Goal: Book appointment/travel/reservation

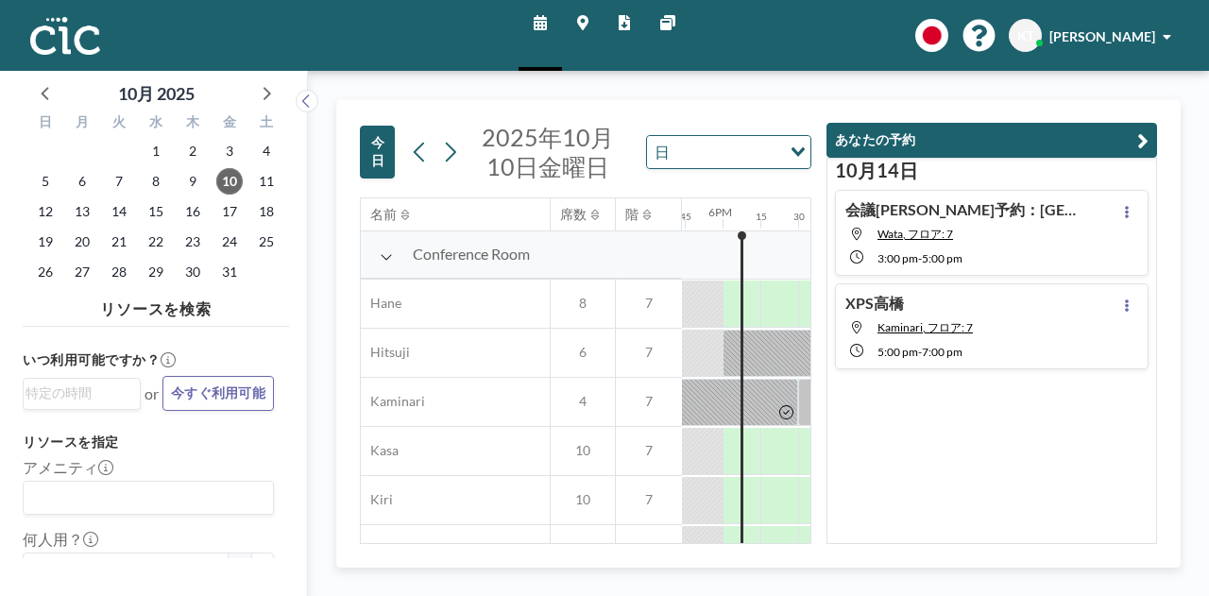
scroll to position [0, 2683]
click at [151, 248] on span "22" at bounding box center [156, 242] width 26 height 26
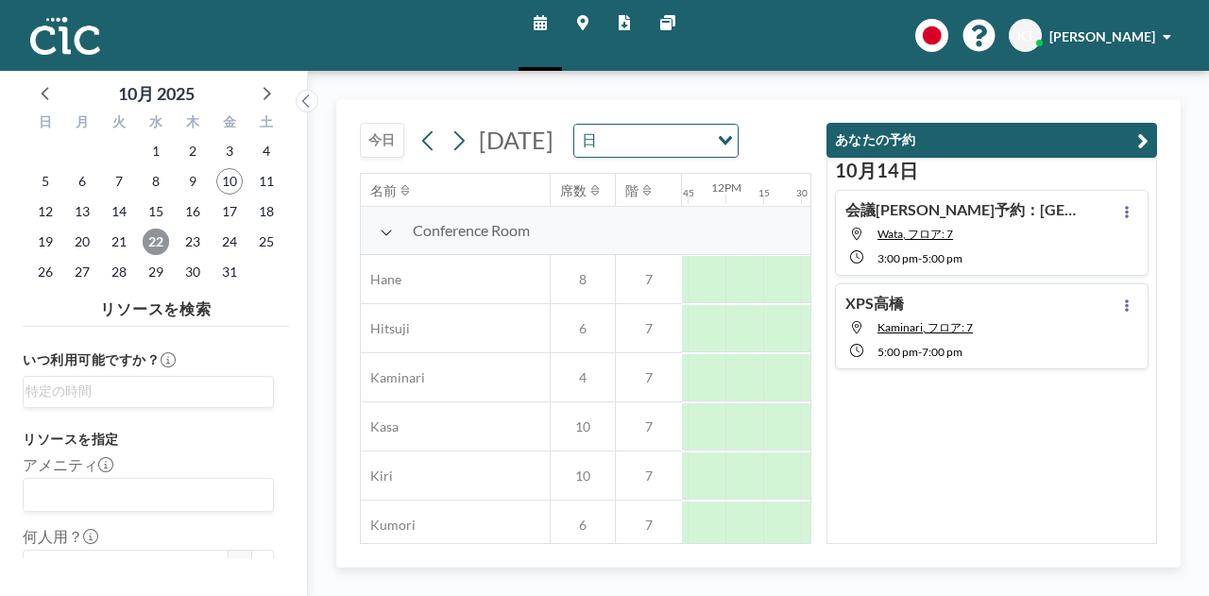
scroll to position [0, 1687]
click at [1139, 129] on icon "button" at bounding box center [1142, 140] width 11 height 23
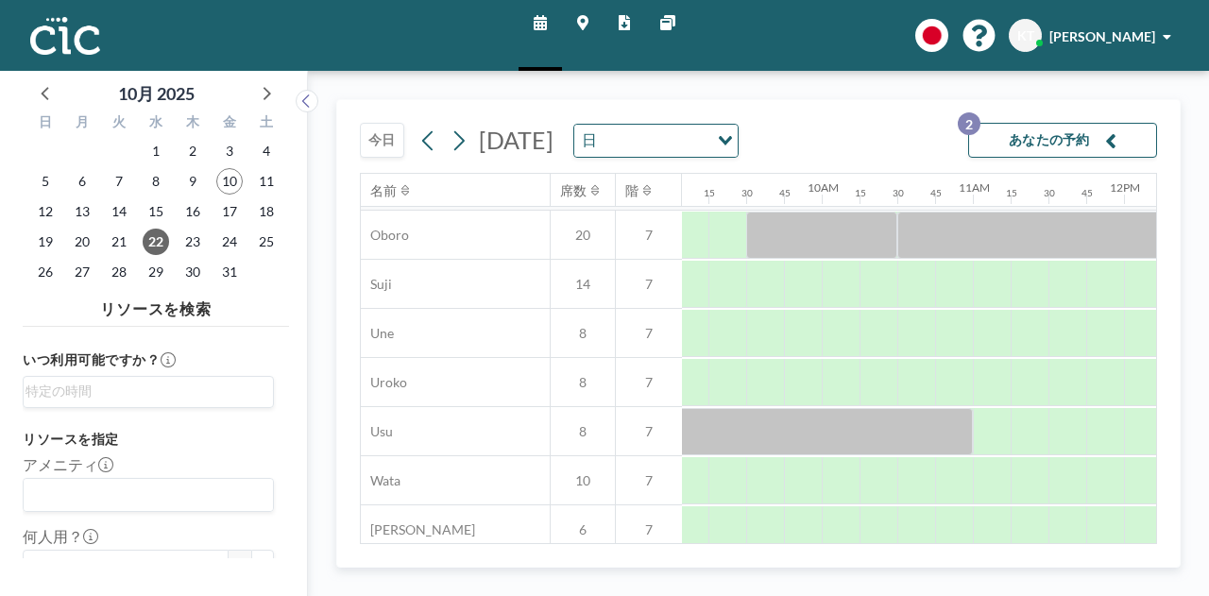
scroll to position [1418, 1405]
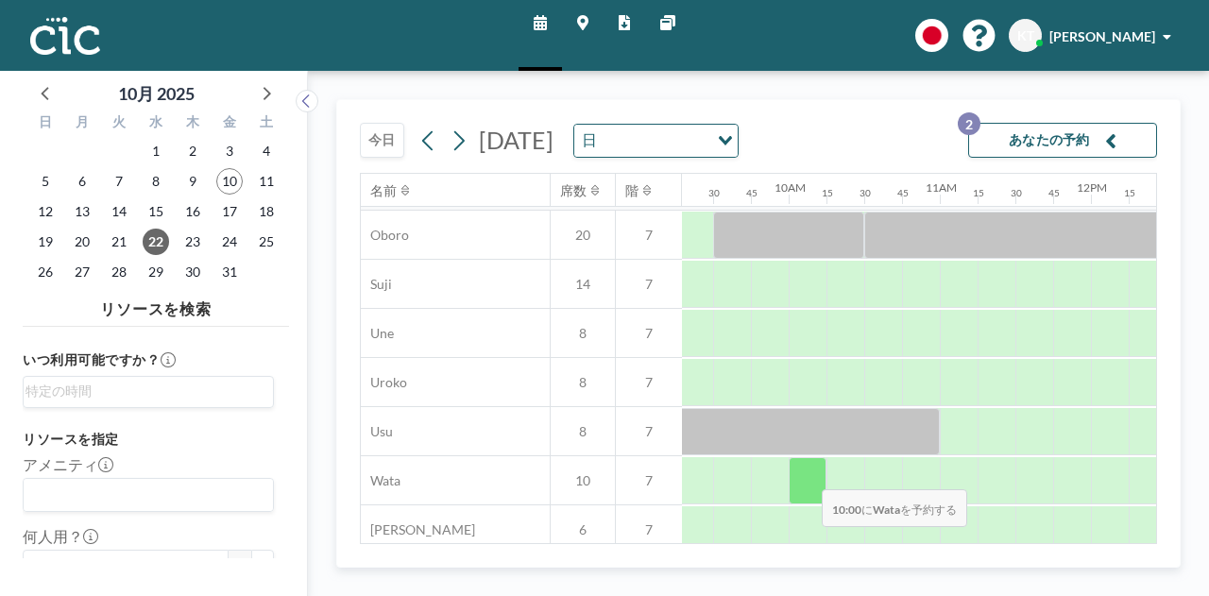
click at [807, 475] on div at bounding box center [808, 480] width 38 height 47
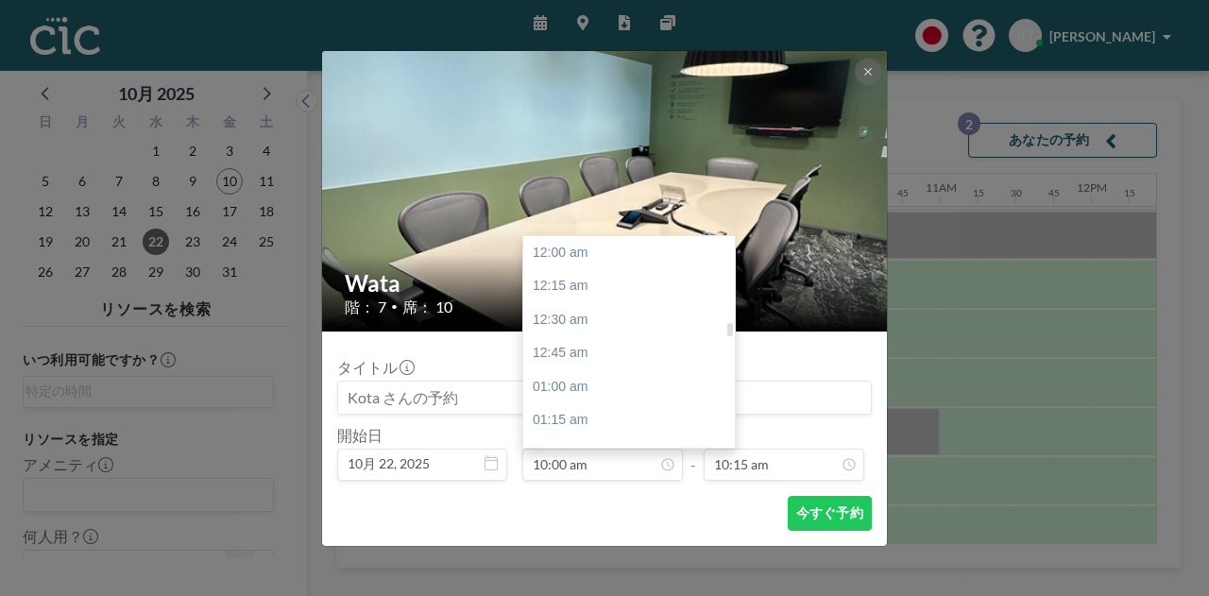
scroll to position [1345, 0]
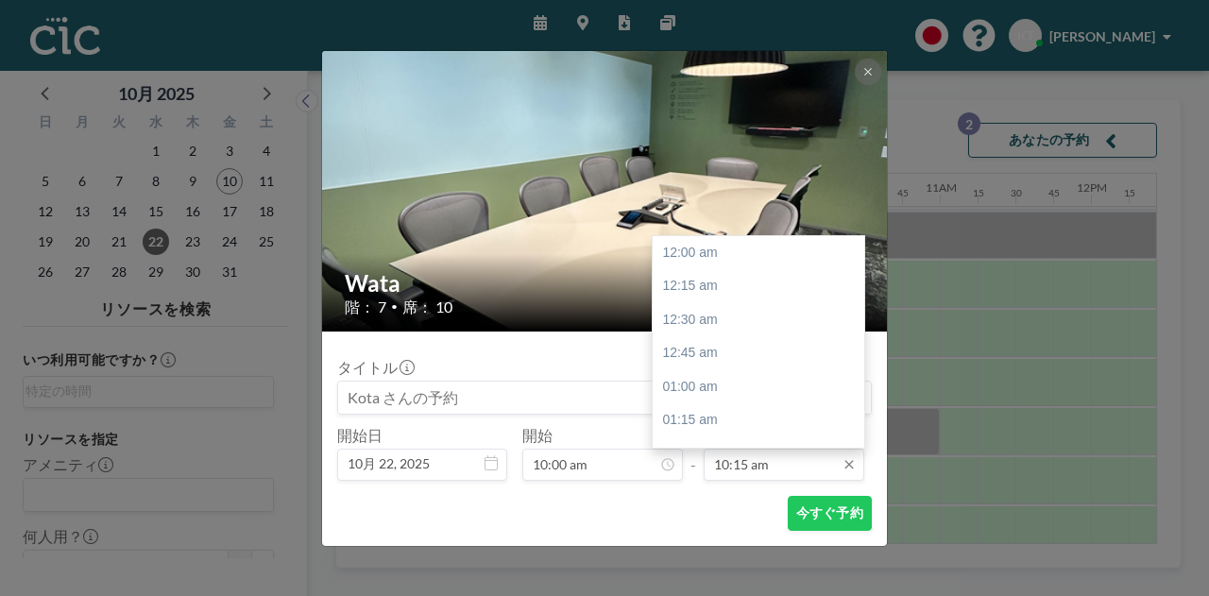
click at [758, 465] on input "10:15 am" at bounding box center [784, 465] width 161 height 32
click at [860, 335] on div at bounding box center [860, 338] width 6 height 13
click at [758, 394] on div "12:00 pm" at bounding box center [763, 397] width 221 height 34
type input "12:00 pm"
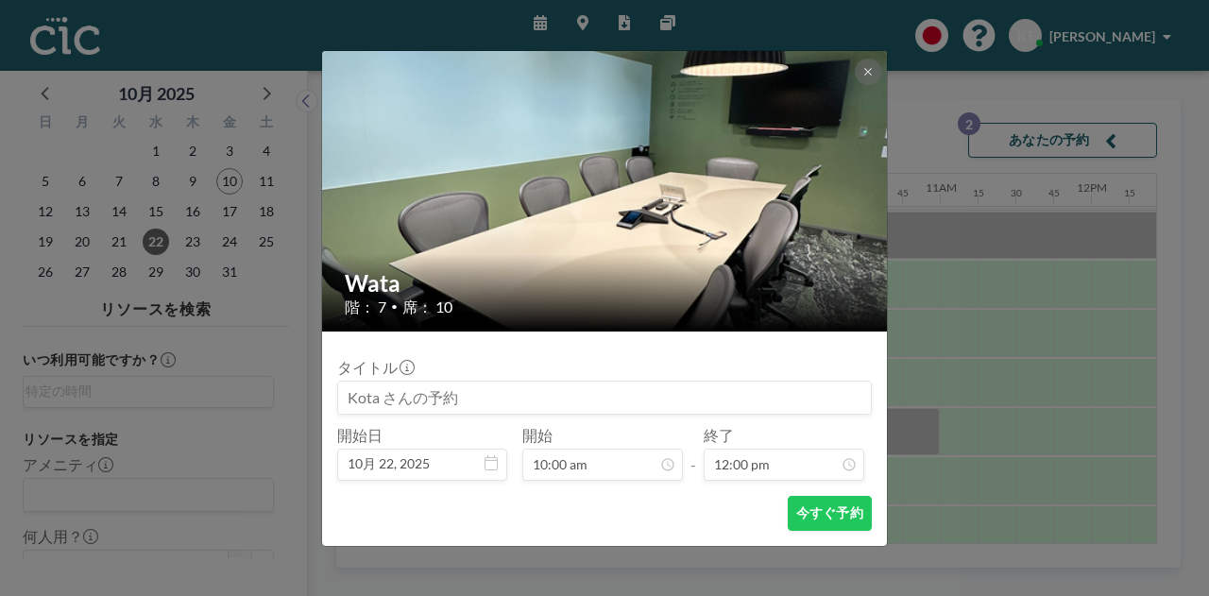
click at [478, 403] on input at bounding box center [604, 398] width 533 height 32
type input "XPS高橋"
click at [809, 514] on button "今すぐ予約" at bounding box center [830, 513] width 84 height 35
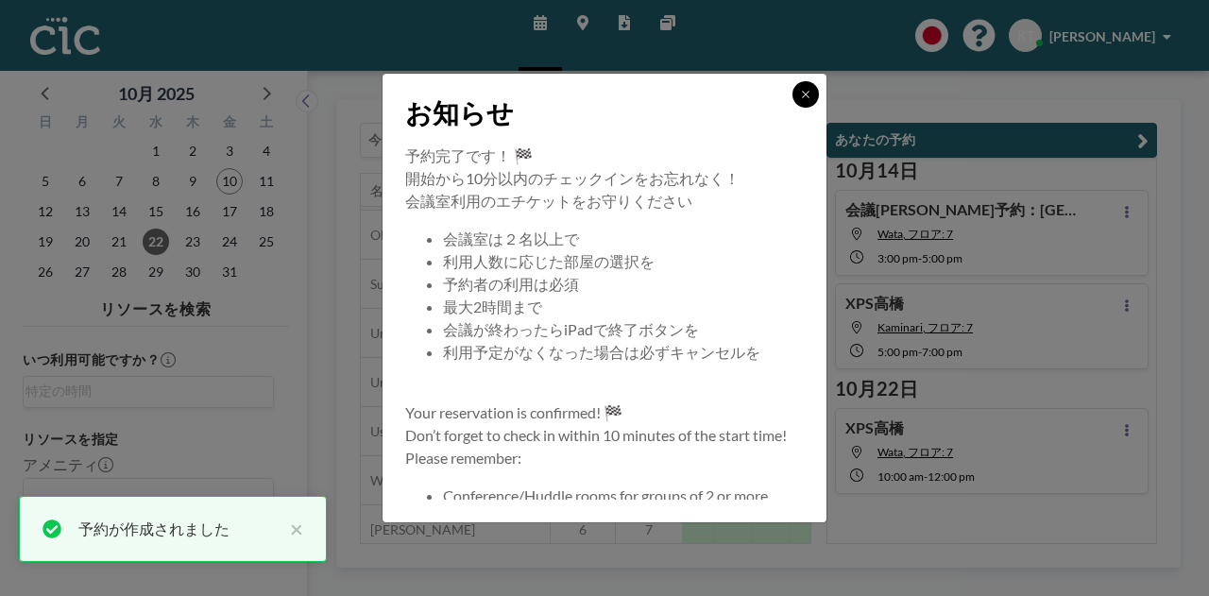
click at [803, 107] on button at bounding box center [806, 94] width 26 height 26
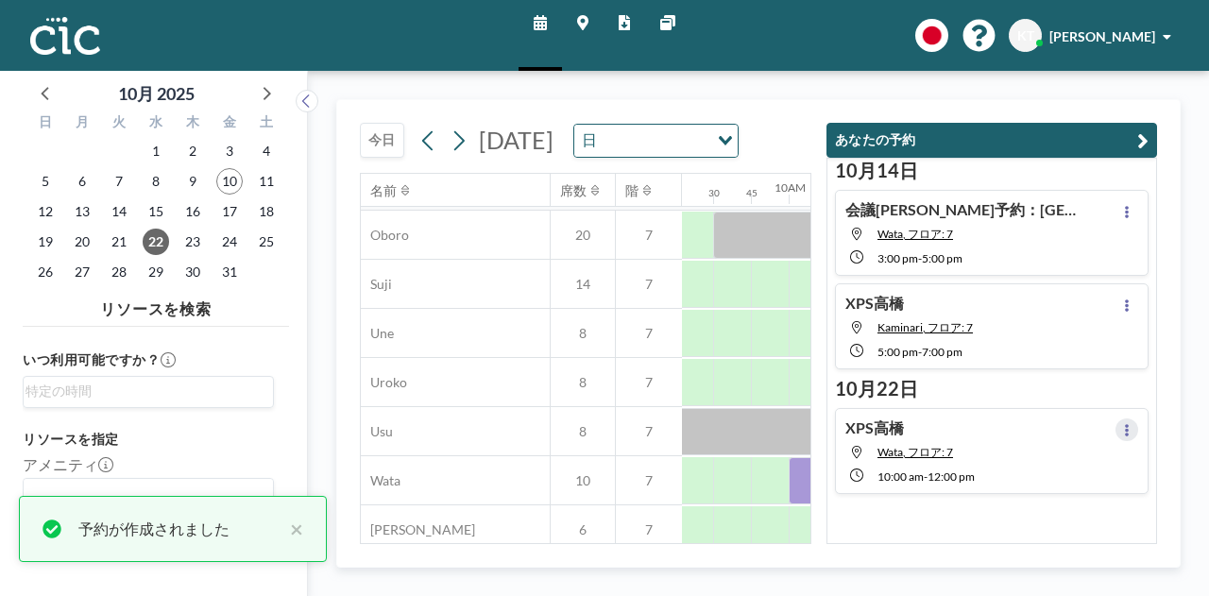
click at [1123, 424] on icon at bounding box center [1127, 430] width 8 height 12
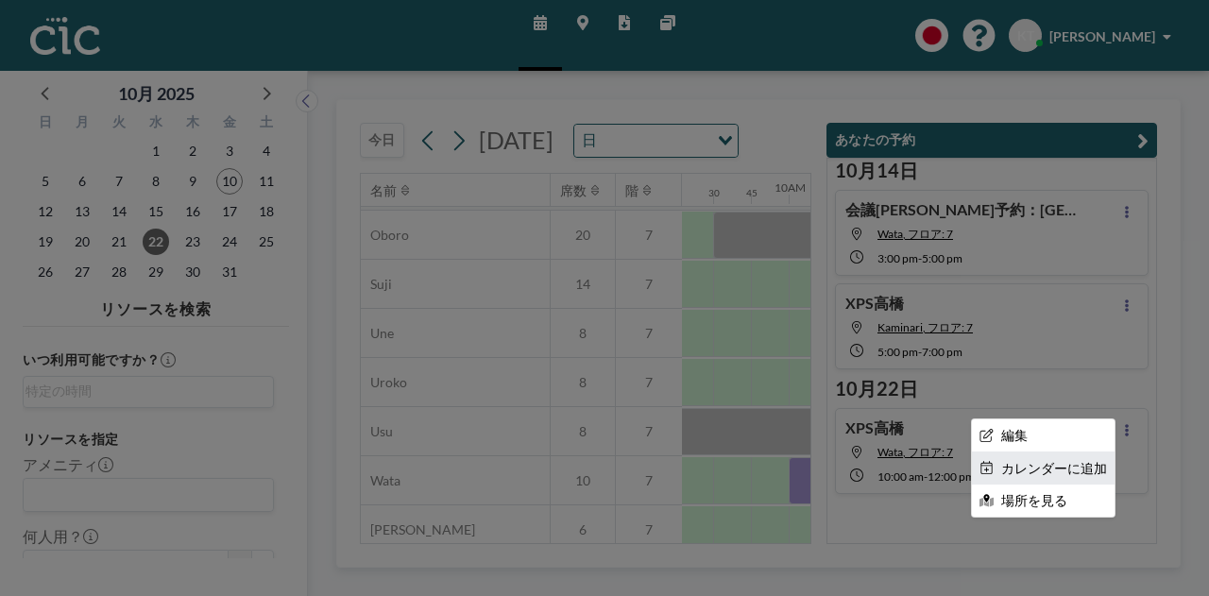
click at [1024, 459] on li "カレンダーに追加" at bounding box center [1043, 469] width 143 height 32
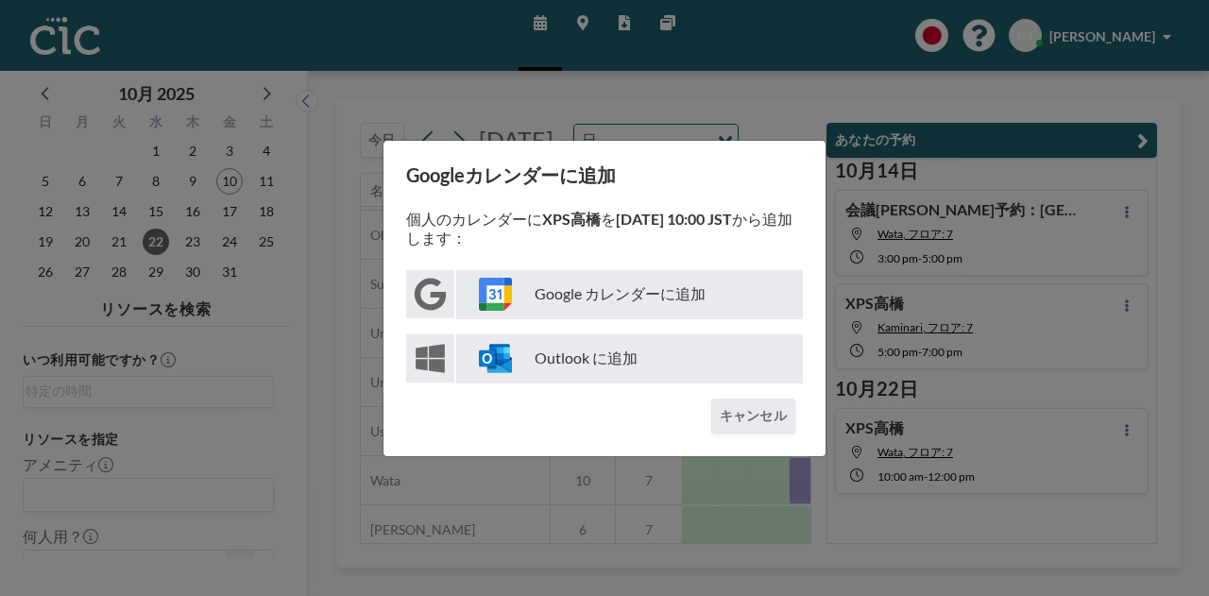
click at [699, 332] on div "Google カレンダーに追加 Outlook に追加" at bounding box center [604, 326] width 397 height 113
click at [690, 309] on p "Google カレンダーに追加" at bounding box center [629, 294] width 347 height 49
